Goal: Find contact information: Find contact information

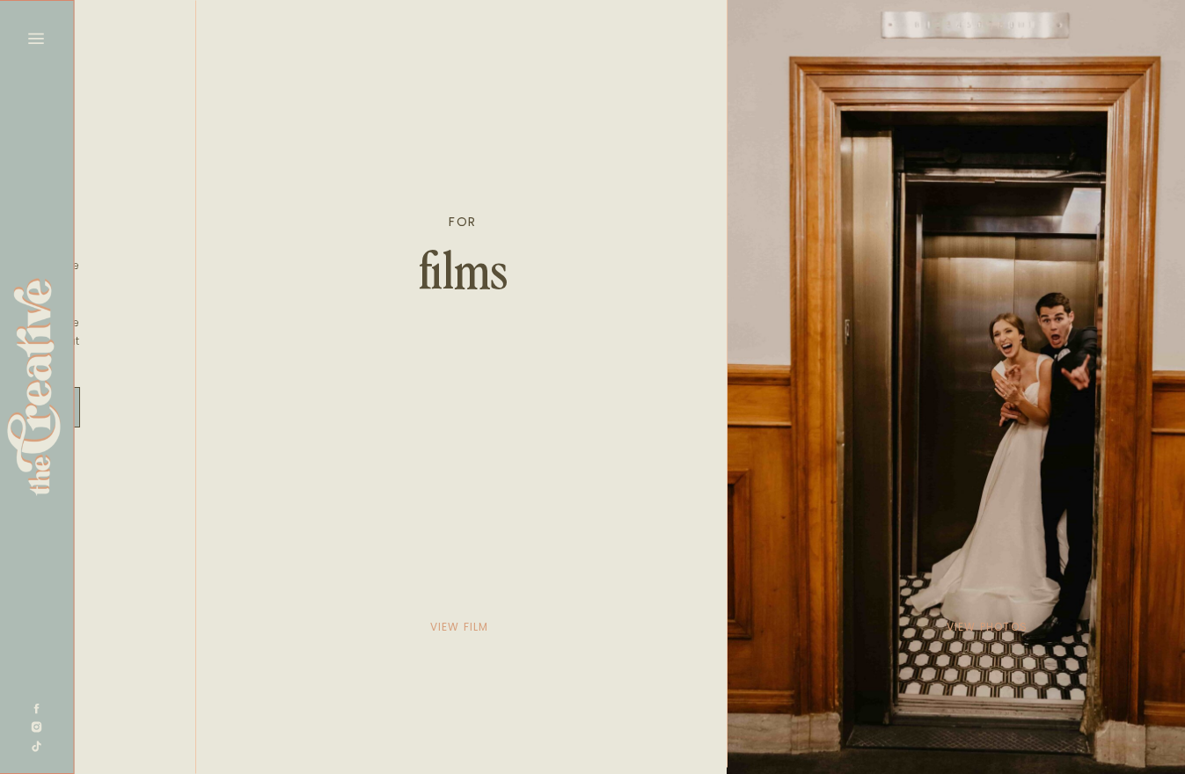
scroll to position [0, 3086]
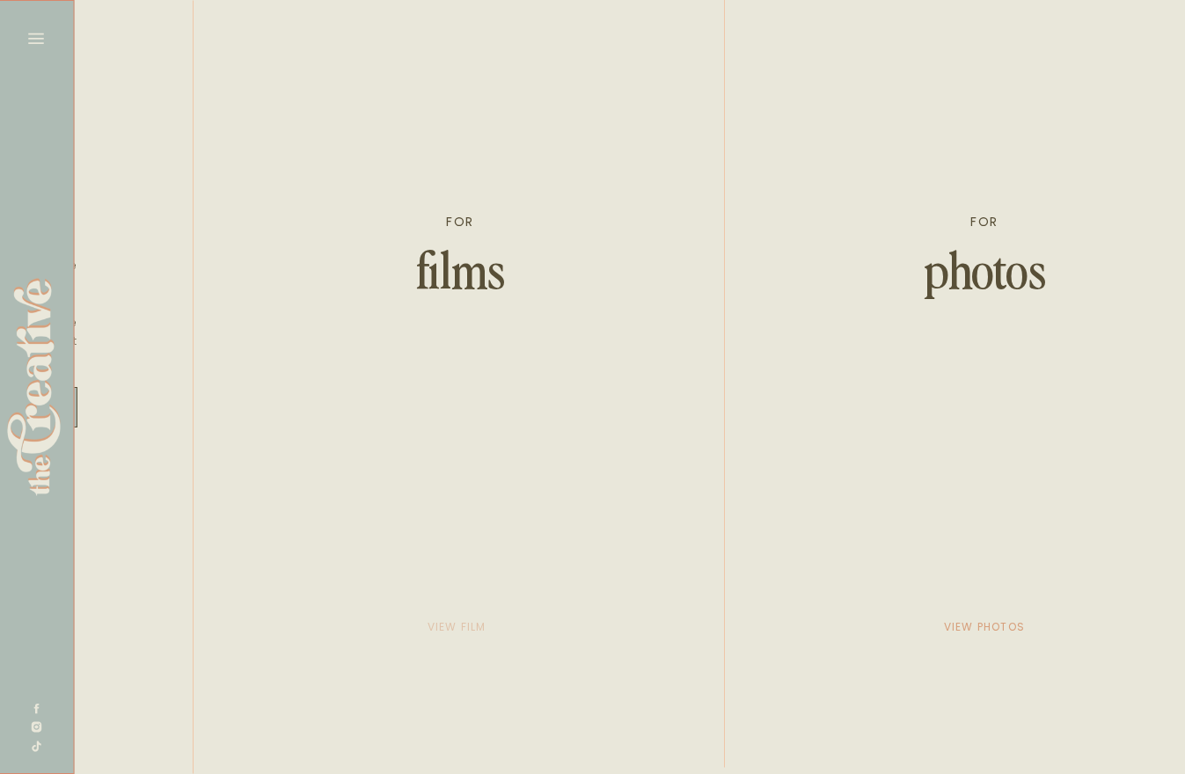
click at [456, 625] on p "view film" at bounding box center [457, 627] width 88 height 25
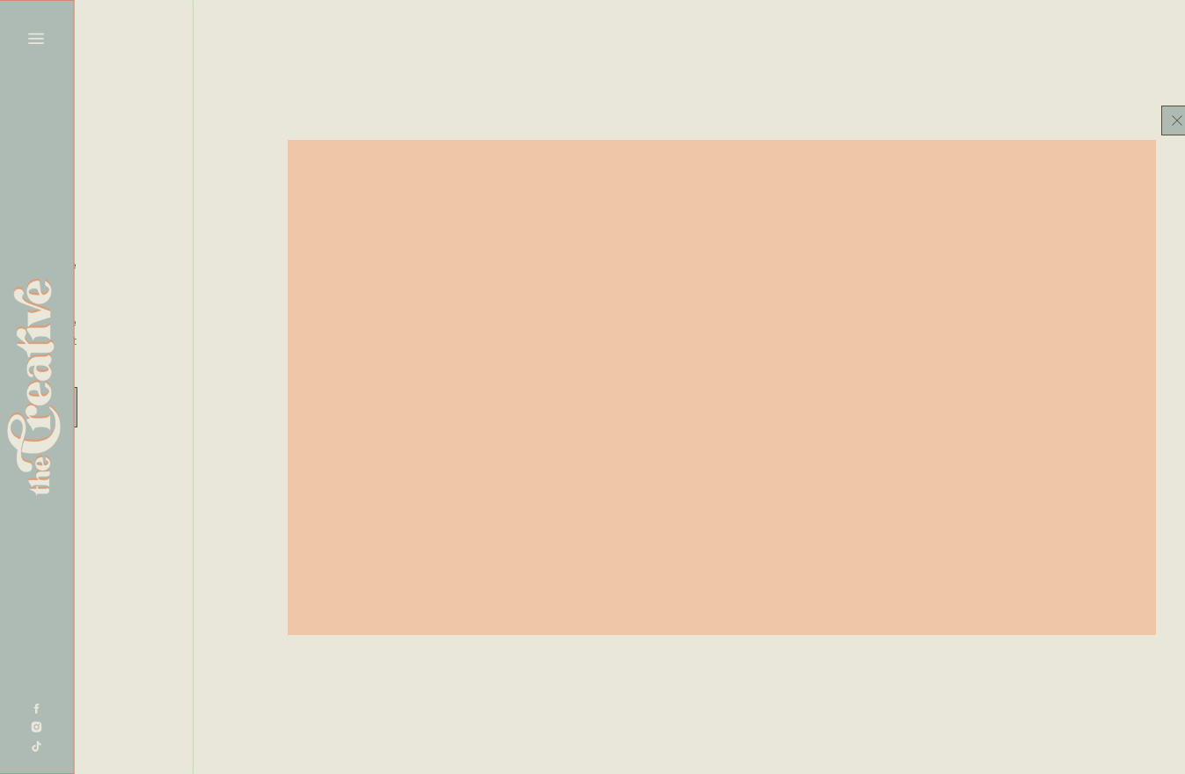
scroll to position [3, 3086]
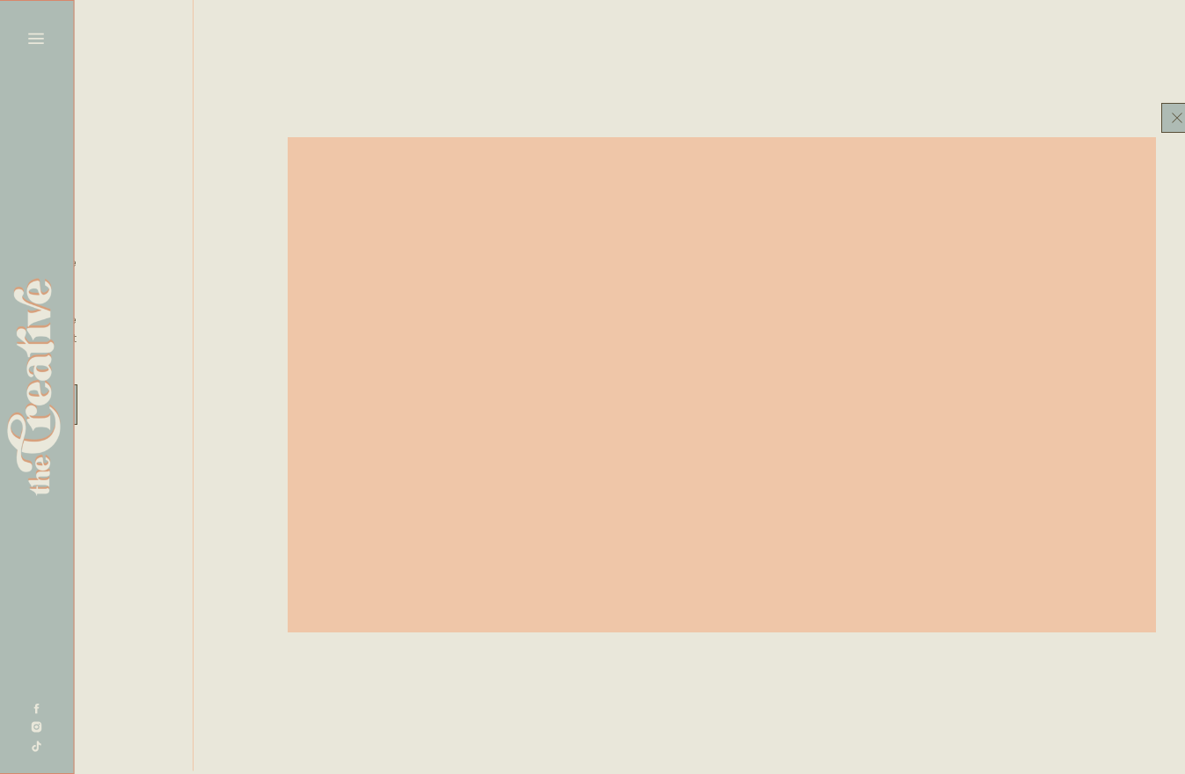
click at [38, 35] on icon at bounding box center [36, 38] width 25 height 25
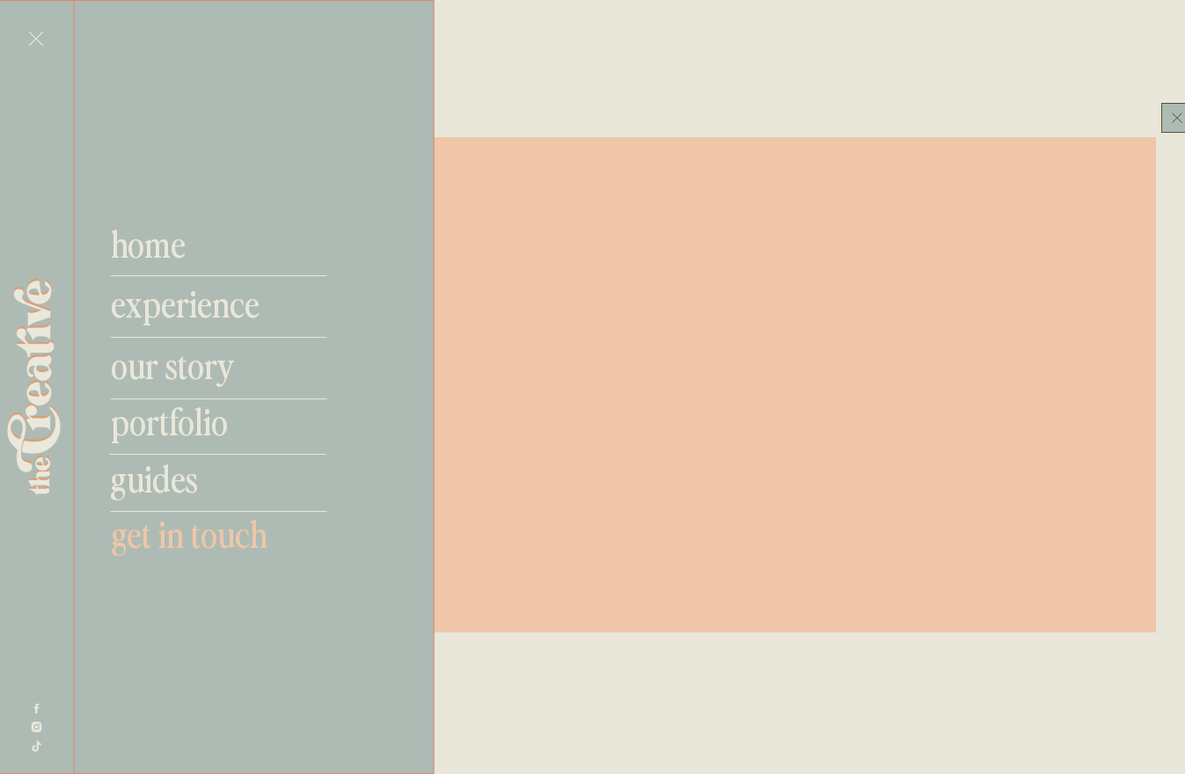
click at [172, 539] on nav "get in touch" at bounding box center [227, 533] width 232 height 42
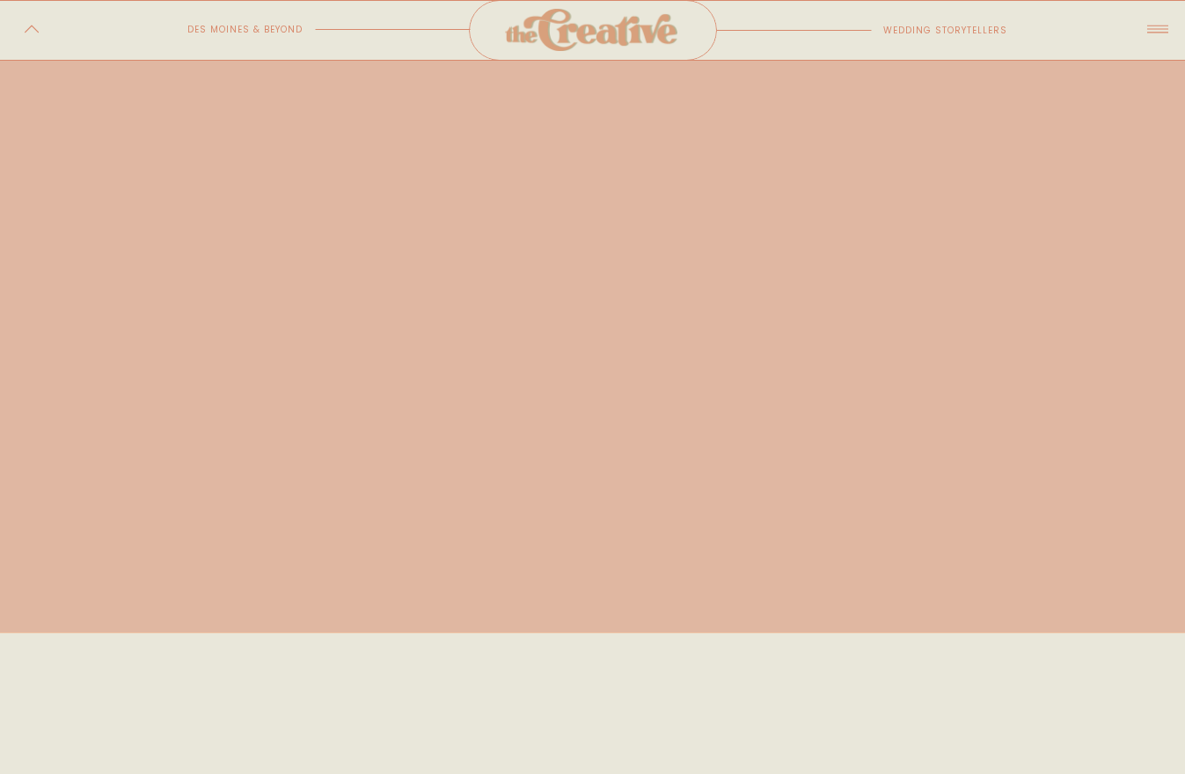
scroll to position [1273, 0]
